Goal: Transaction & Acquisition: Purchase product/service

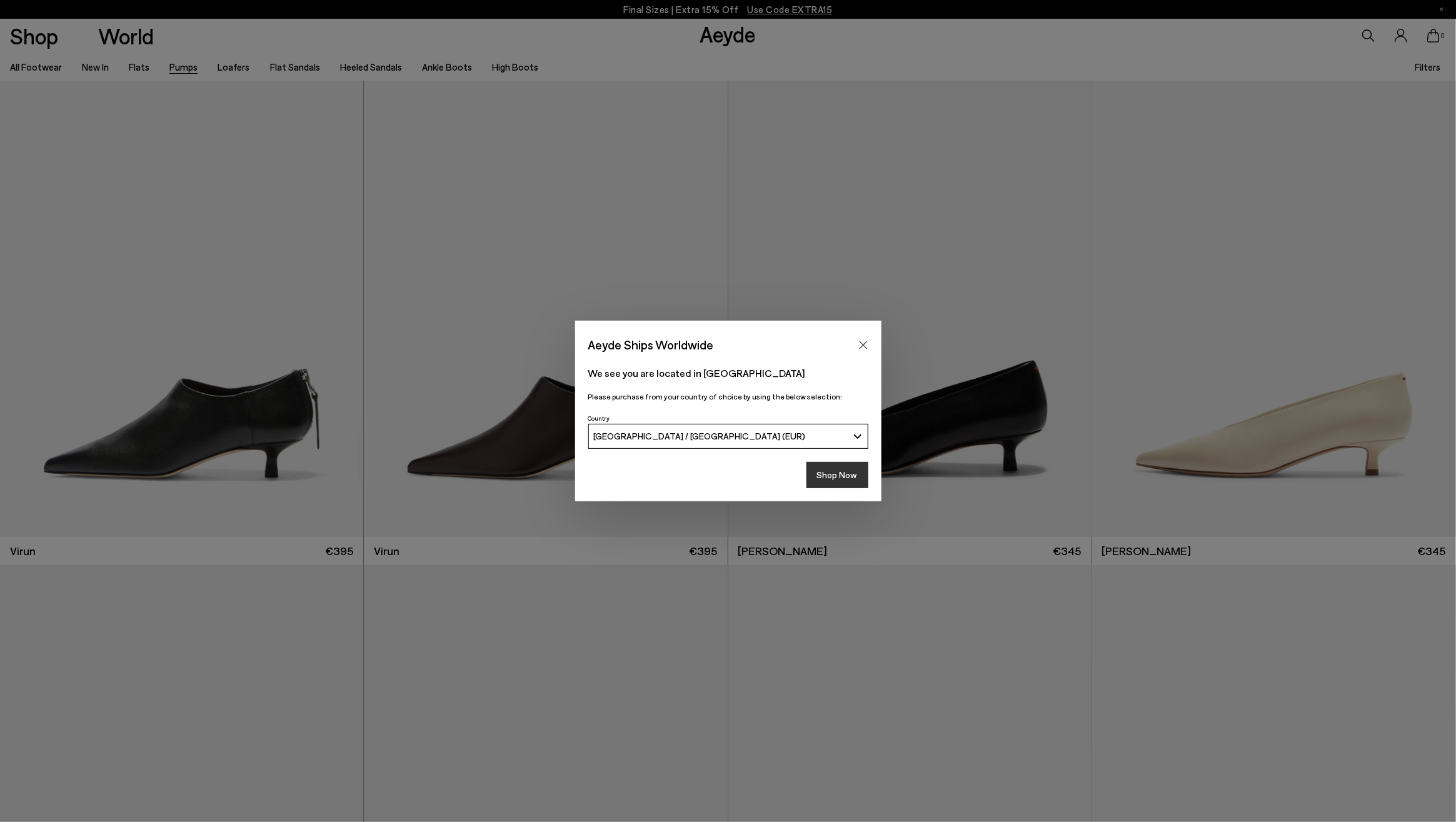
click at [837, 475] on button "Shop Now" at bounding box center [837, 475] width 62 height 27
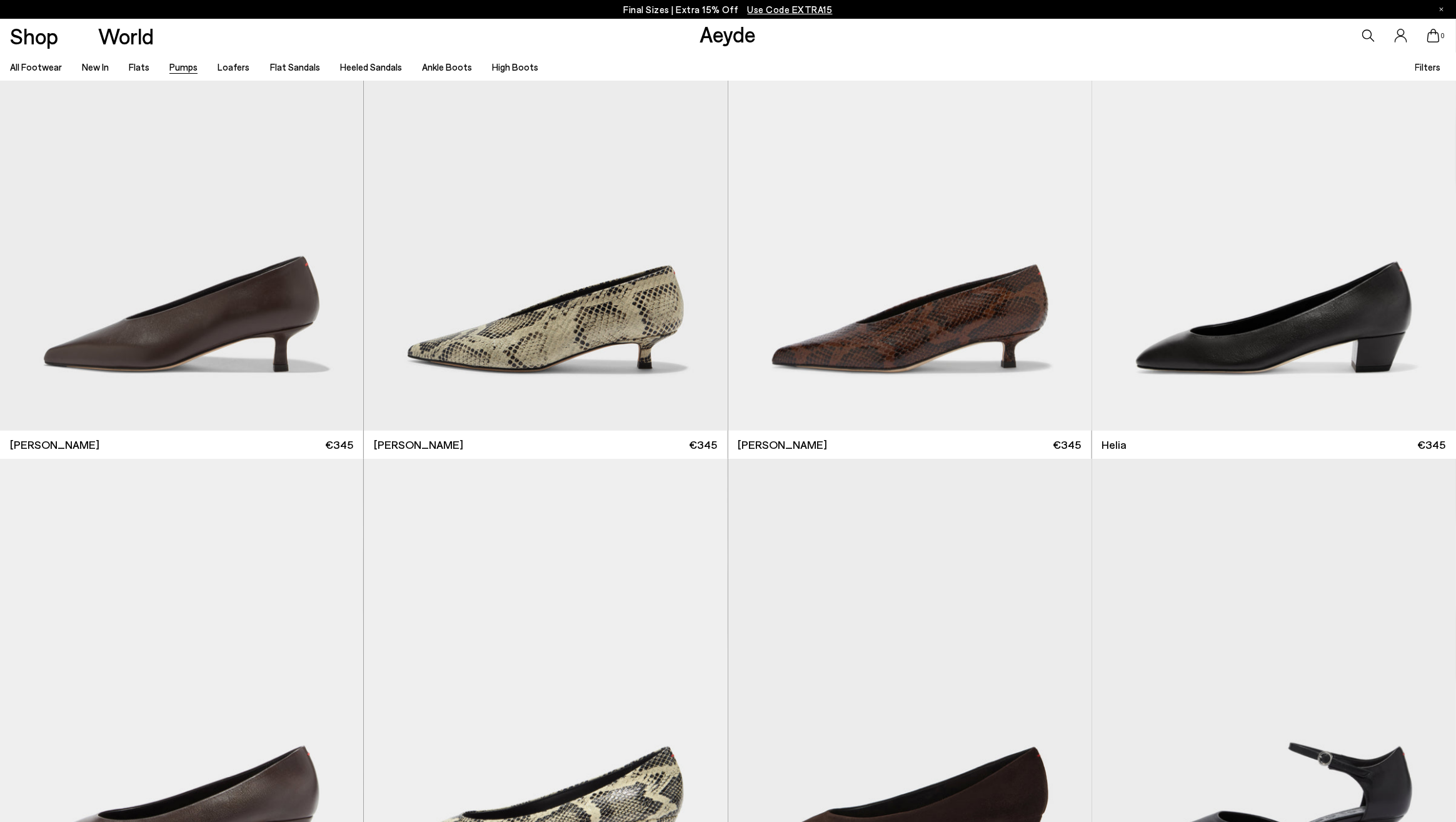
scroll to position [566, 0]
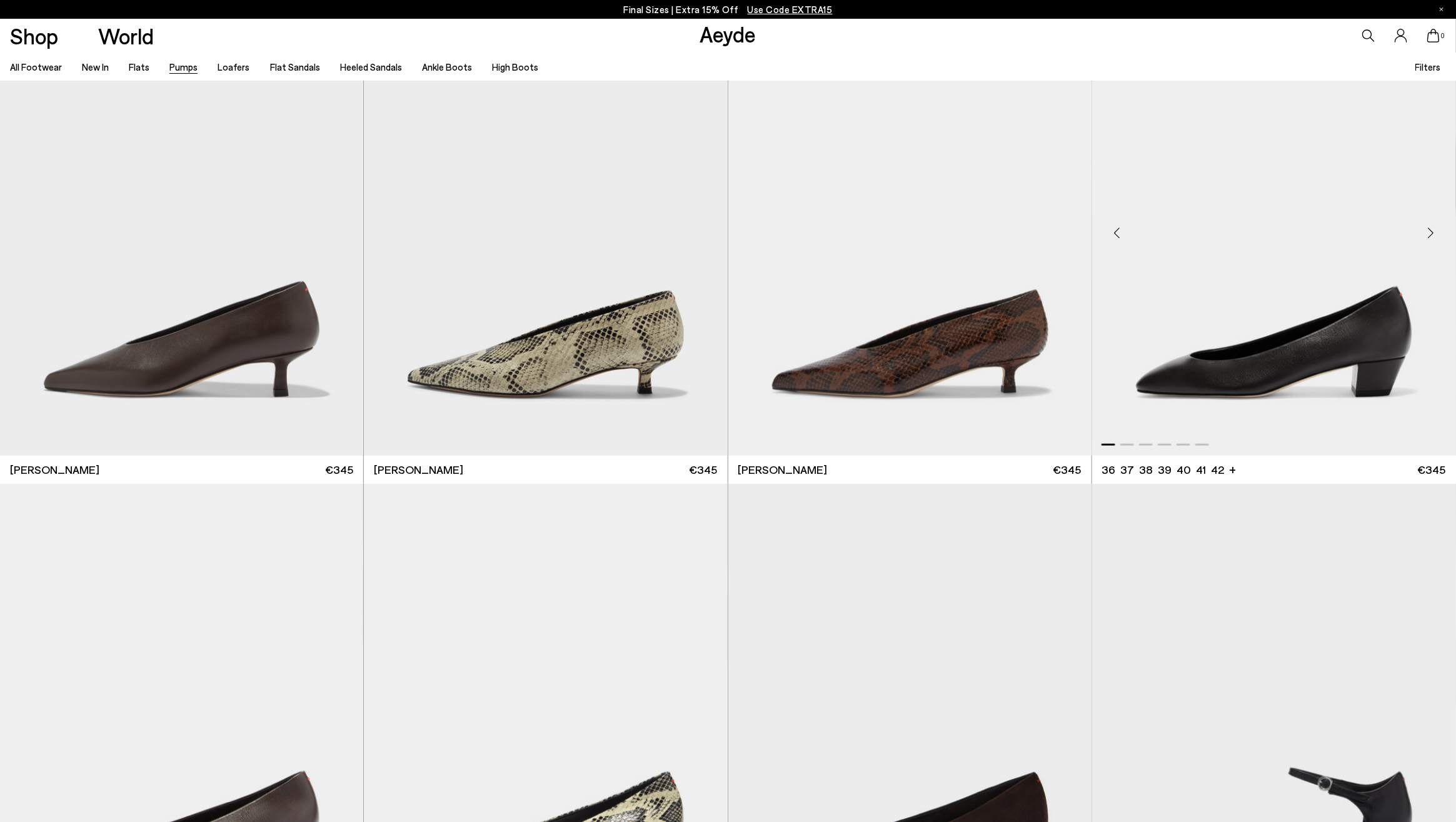
click at [1258, 406] on img "1 / 6" at bounding box center [1274, 227] width 364 height 456
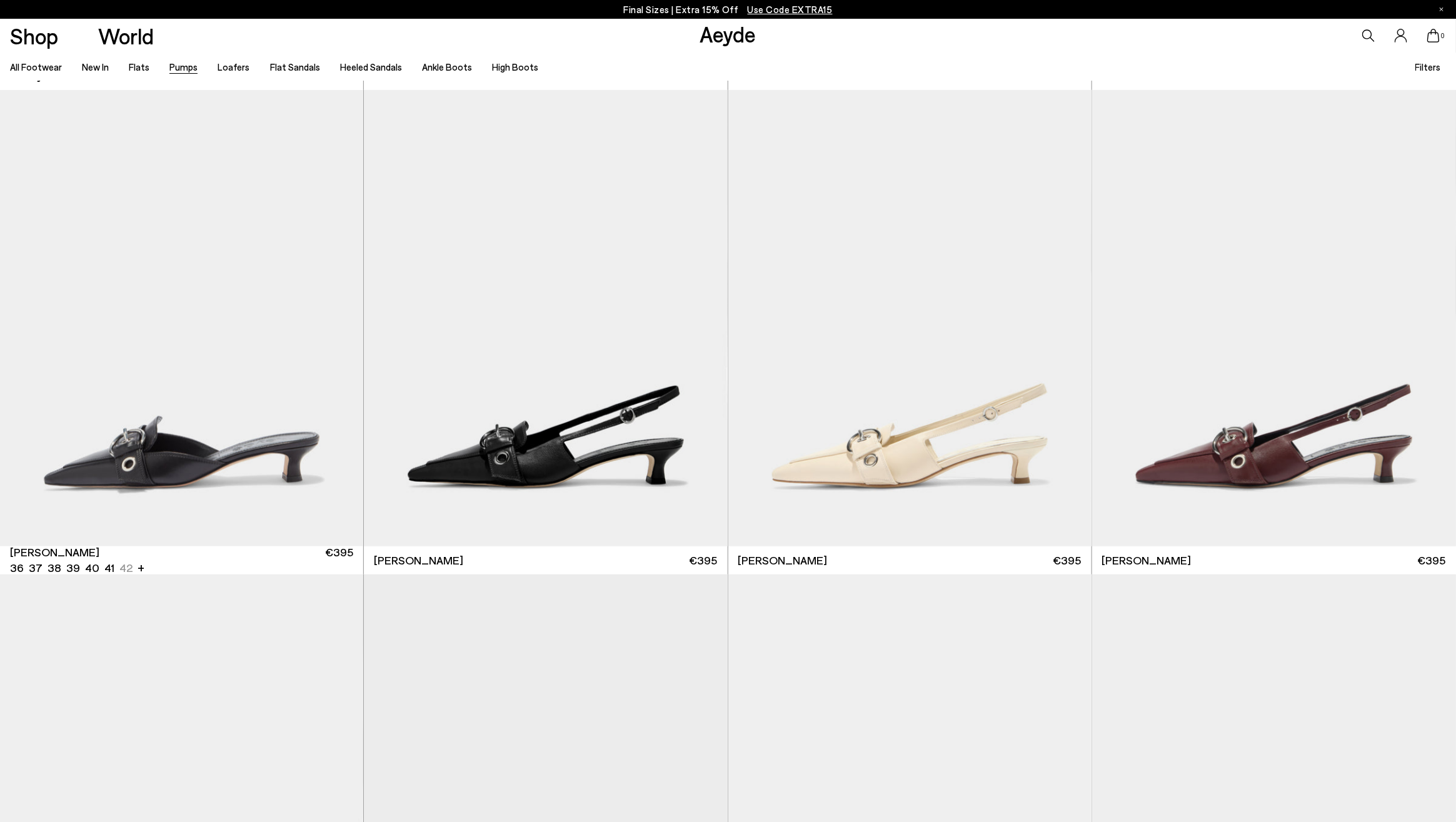
scroll to position [3383, 0]
click at [194, 445] on img "1 / 6" at bounding box center [182, 317] width 364 height 456
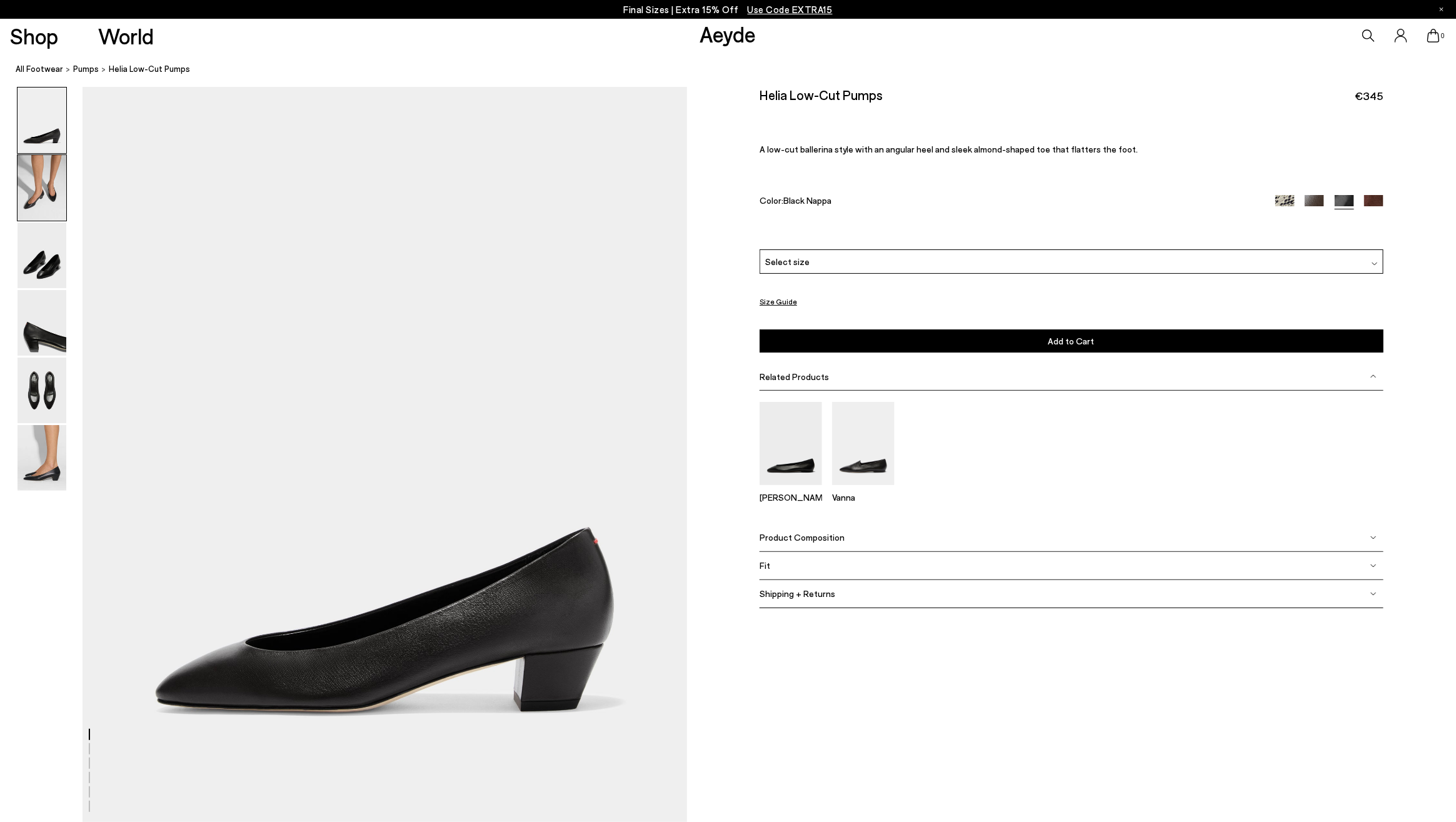
click at [48, 184] on img at bounding box center [42, 188] width 49 height 65
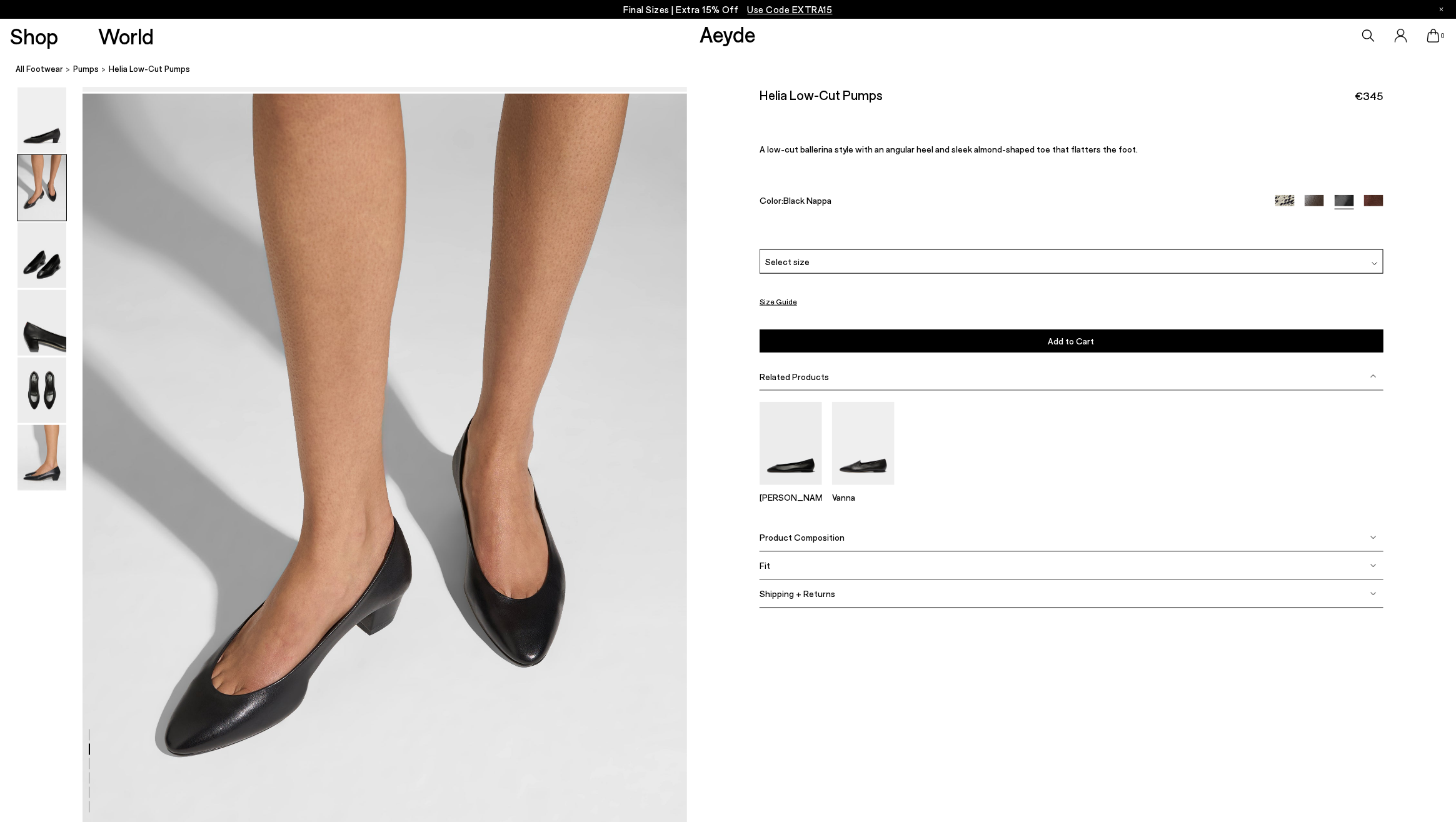
scroll to position [738, 0]
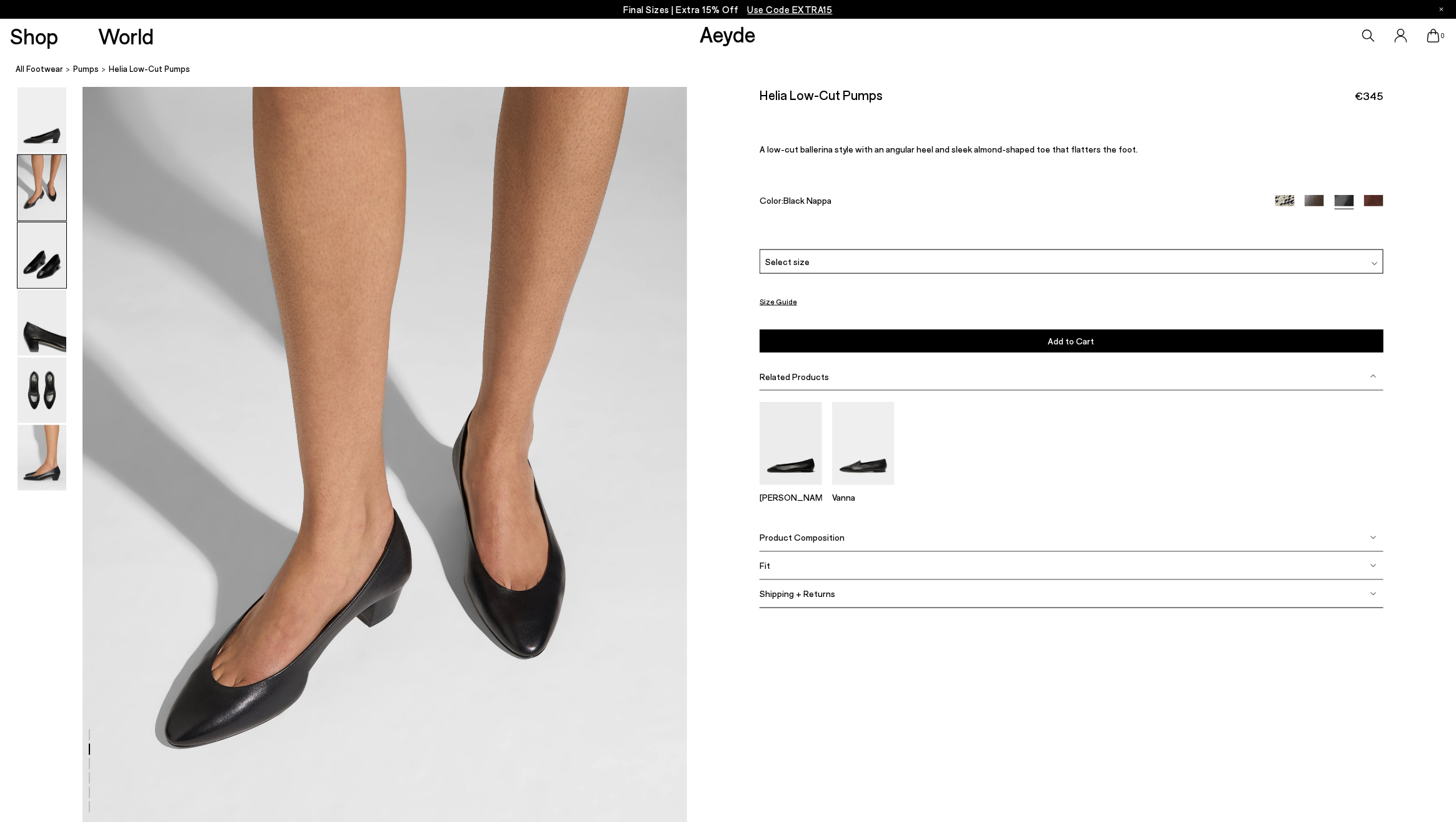
click at [45, 271] on img at bounding box center [42, 255] width 49 height 65
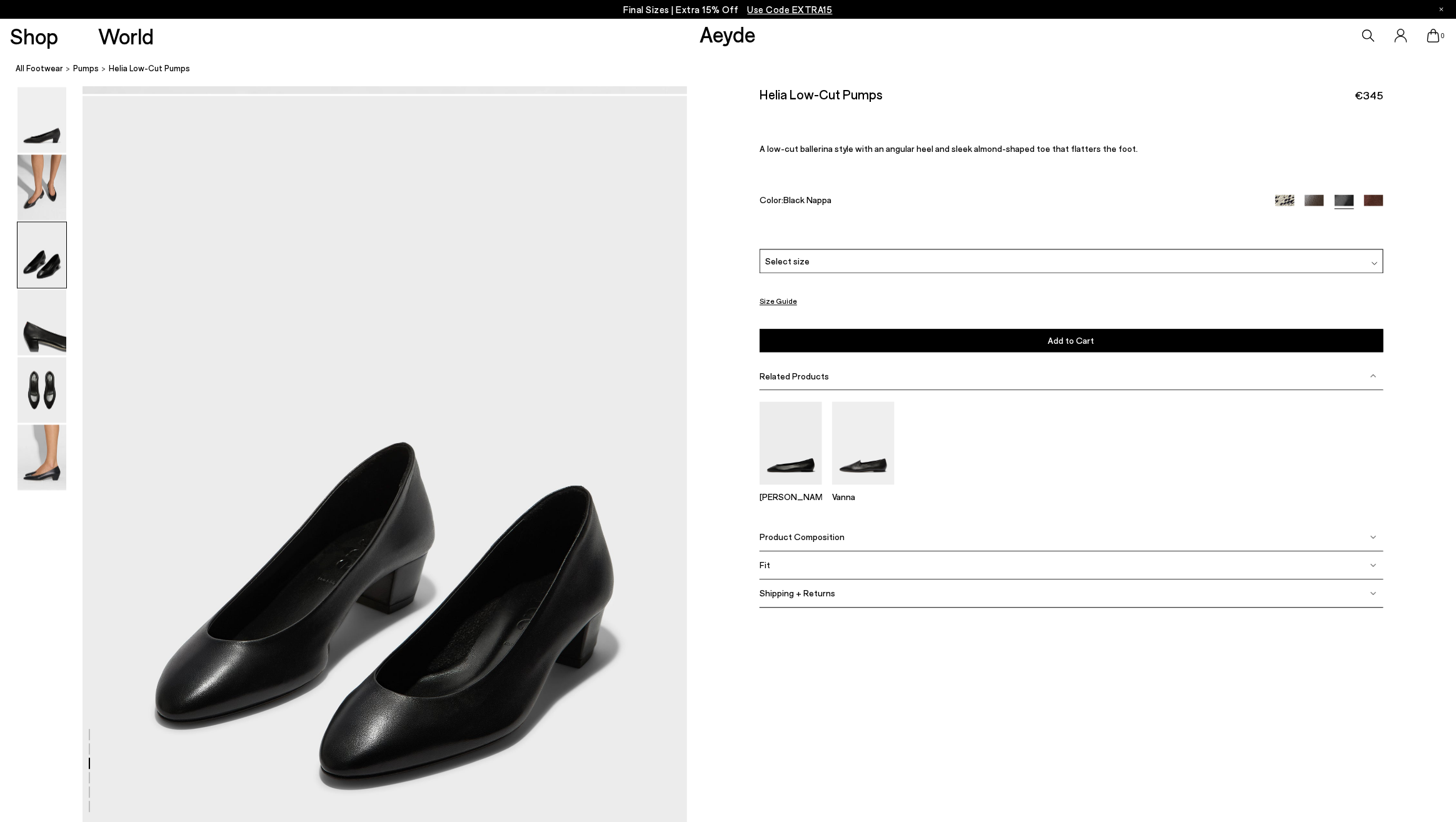
scroll to position [1546, 0]
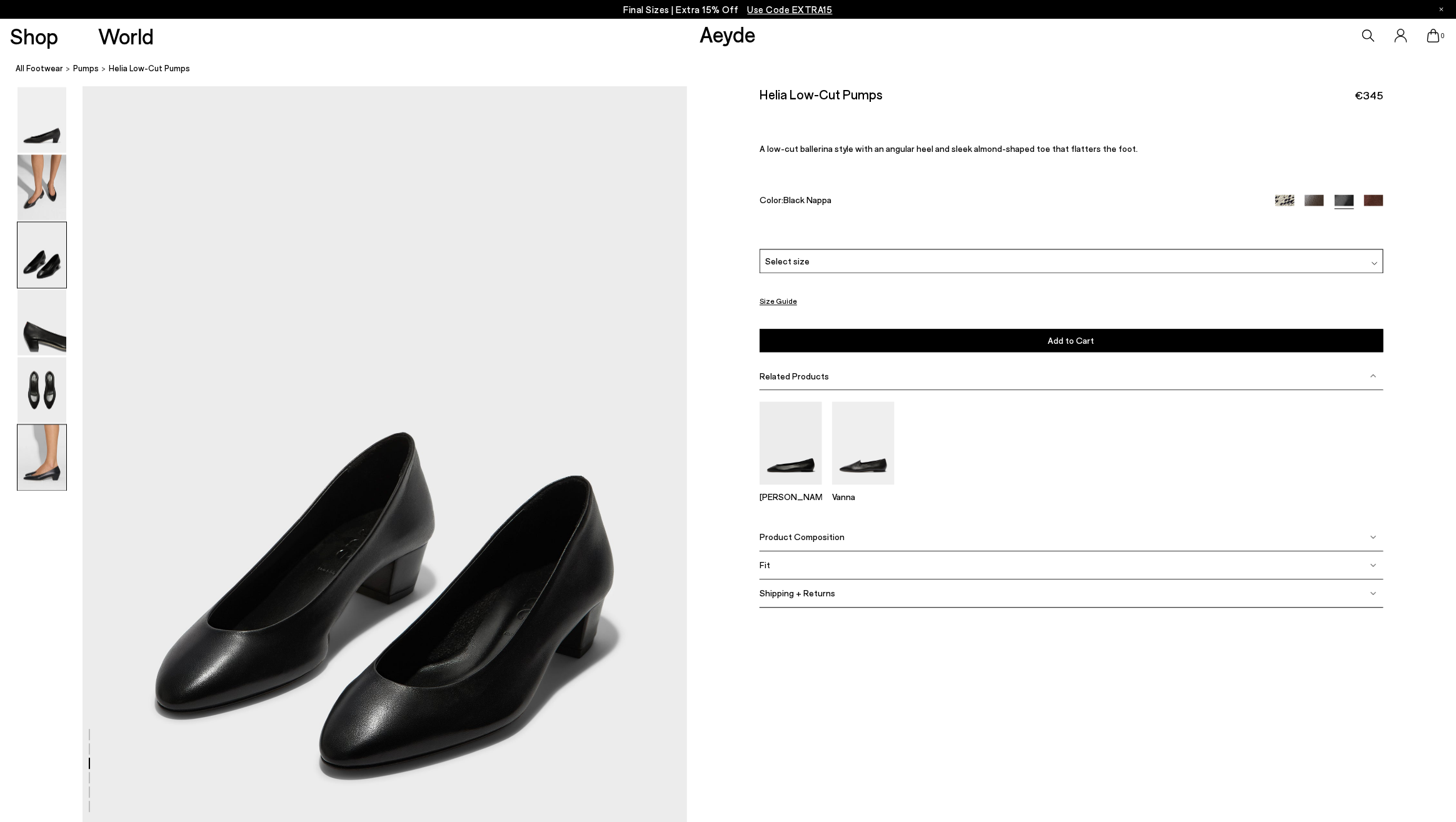
click at [38, 471] on img at bounding box center [42, 458] width 49 height 65
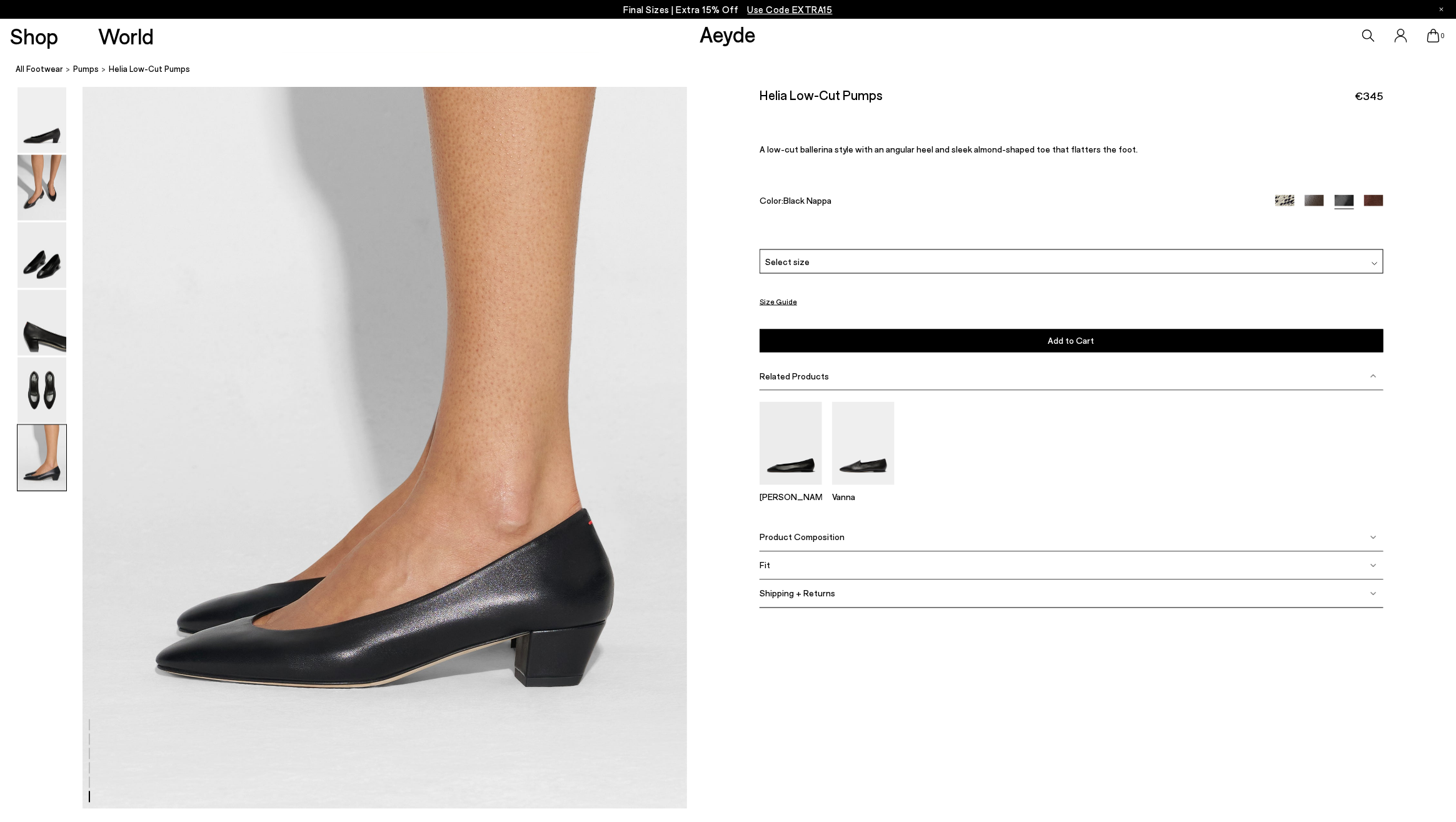
scroll to position [4053, 0]
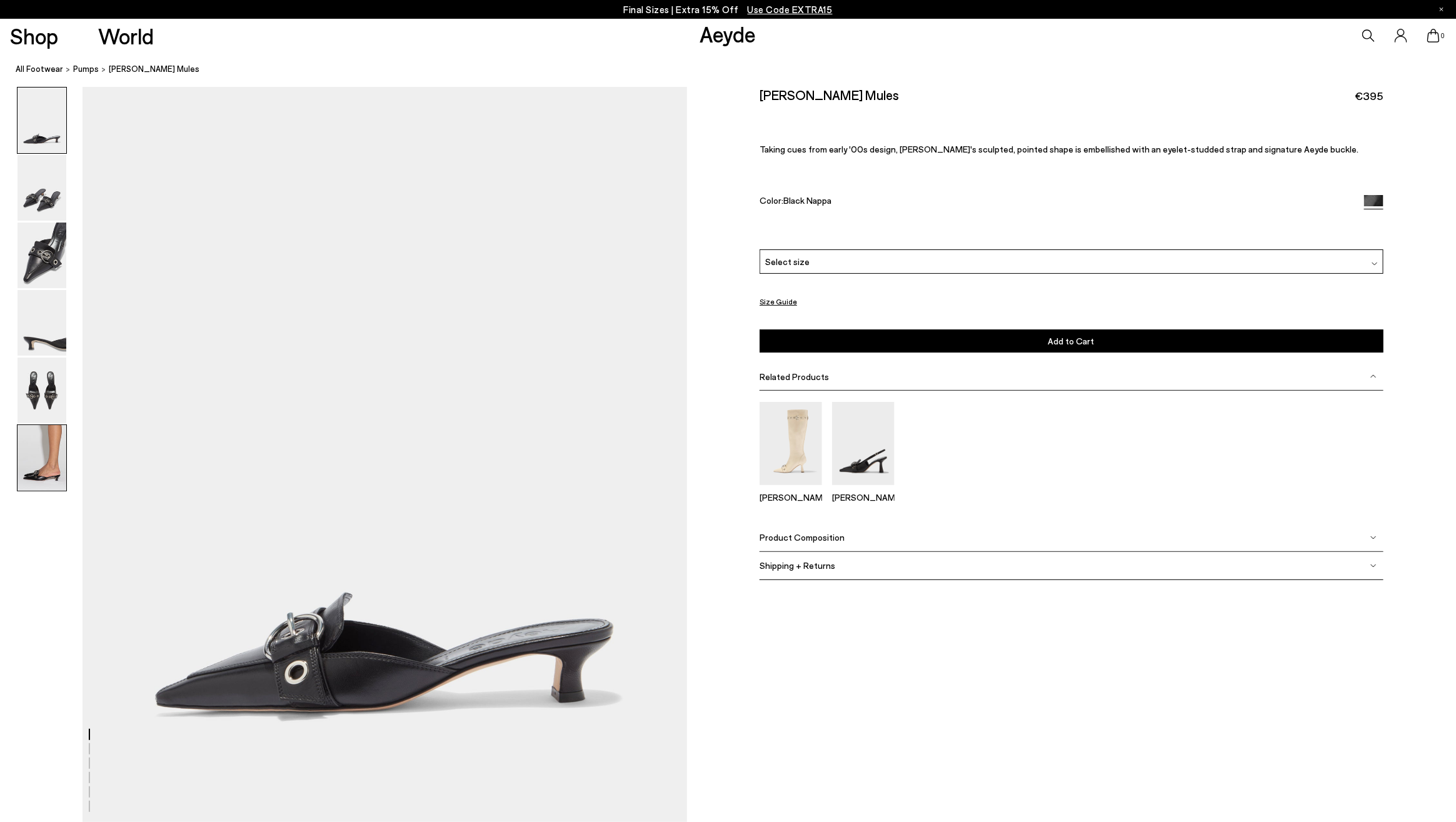
click at [42, 473] on img at bounding box center [42, 458] width 49 height 65
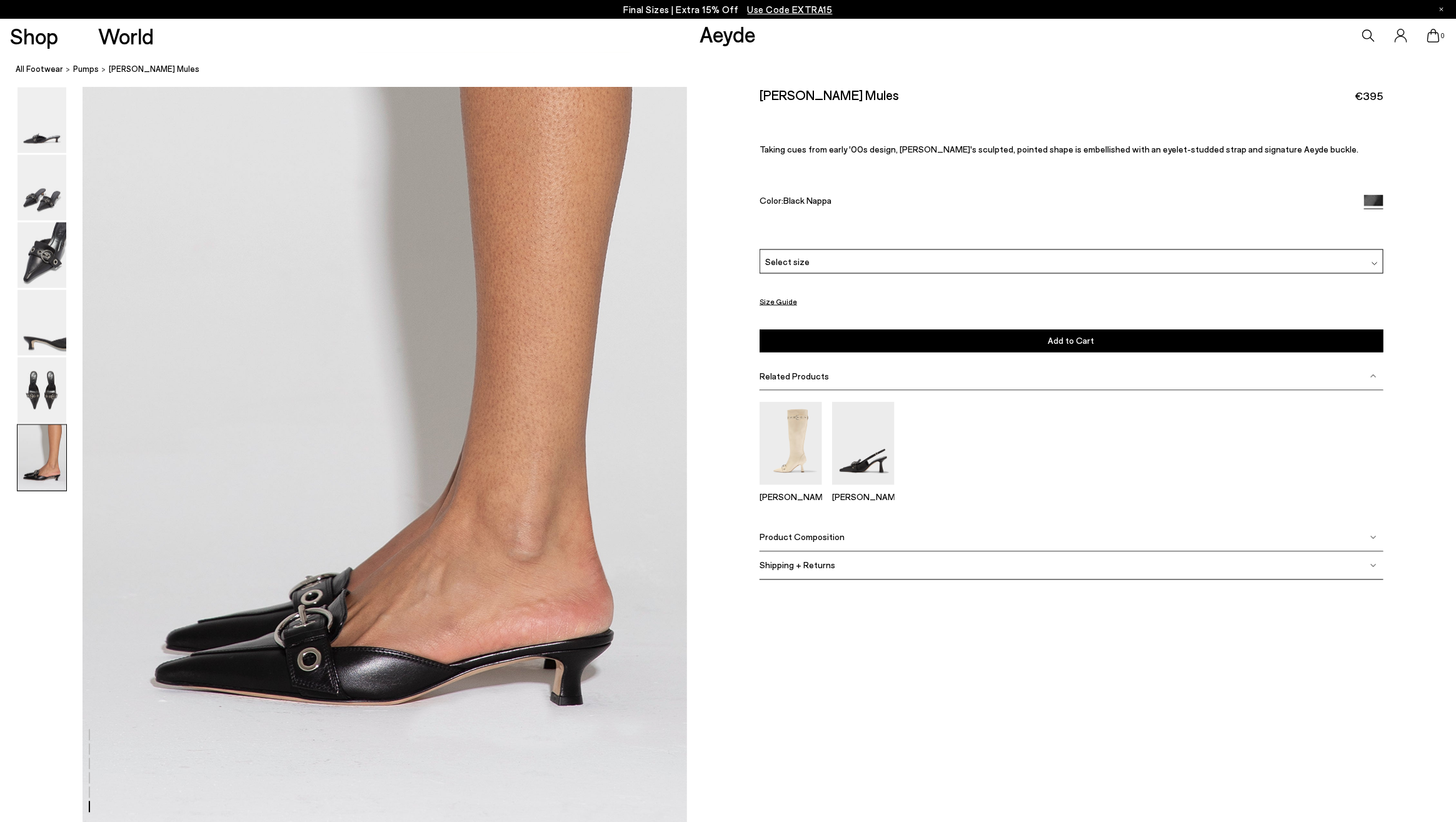
scroll to position [4053, 0]
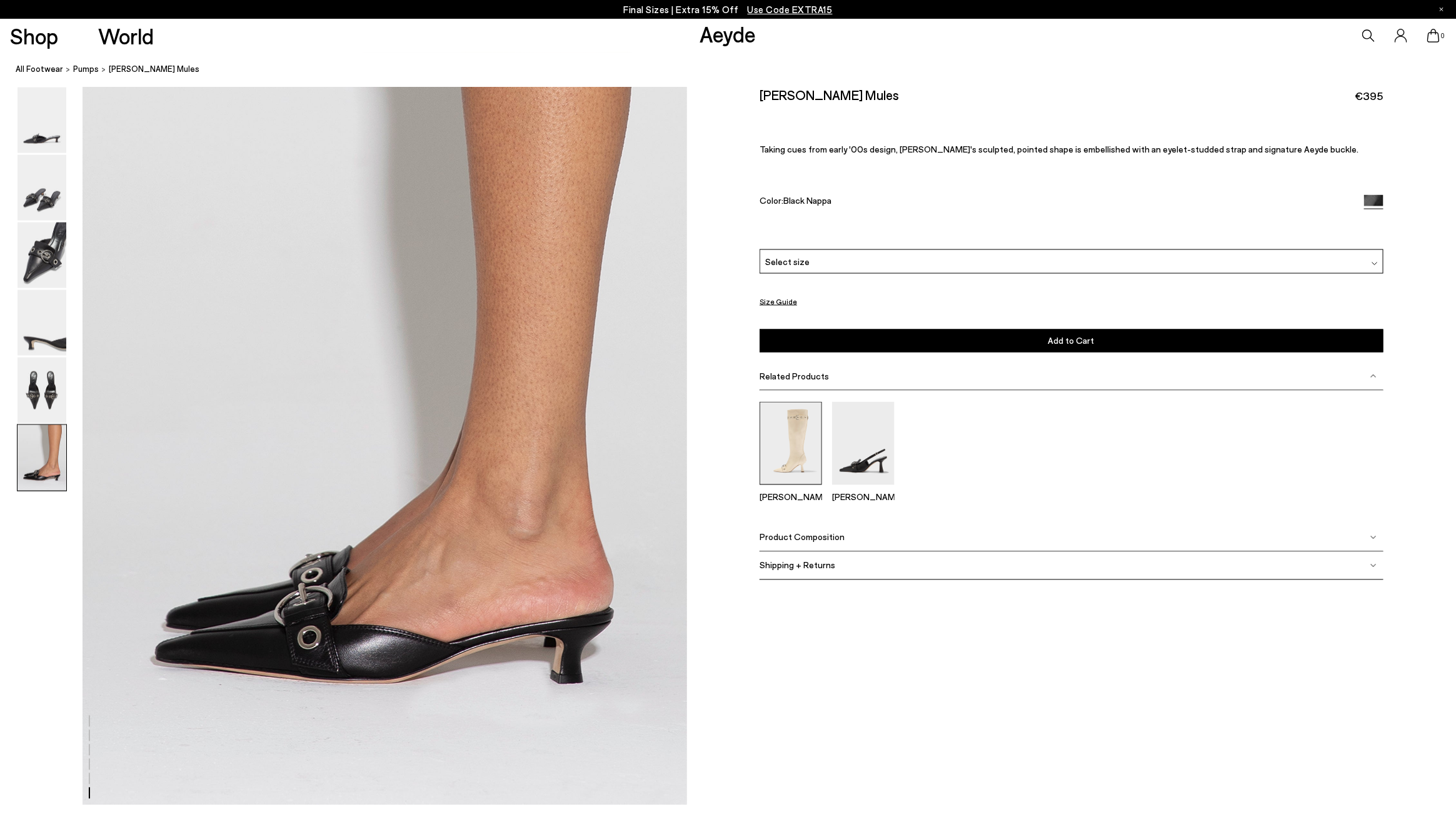
click at [786, 452] on img at bounding box center [791, 443] width 63 height 83
